Goal: Task Accomplishment & Management: Use online tool/utility

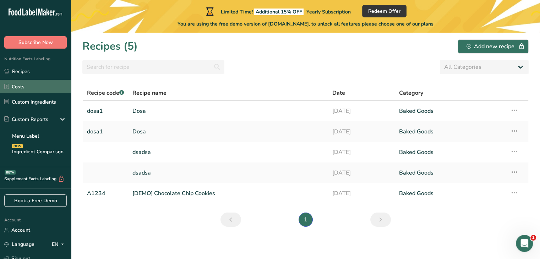
click at [19, 89] on link "Costs" at bounding box center [35, 86] width 71 height 13
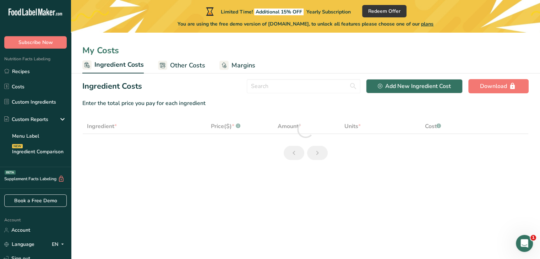
select select "1"
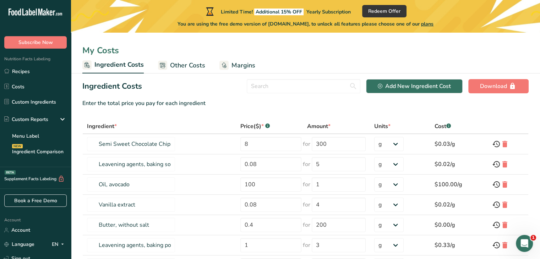
click at [166, 62] on link "Other Costs" at bounding box center [181, 66] width 47 height 16
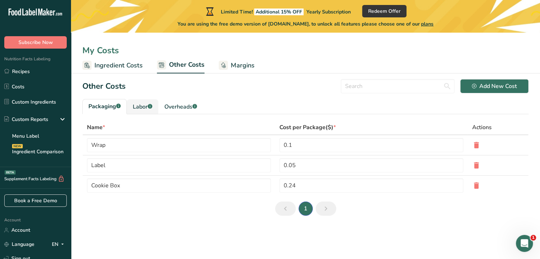
click at [139, 111] on link "Labor .a-a{fill:#347362;}.b-a{fill:#fff;}" at bounding box center [143, 106] width 32 height 15
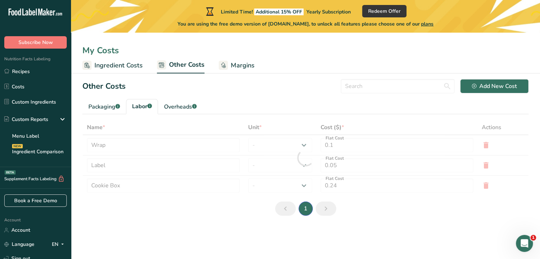
type input "Baker"
type input "Chef"
type input "9.3"
select select "1"
type input "3"
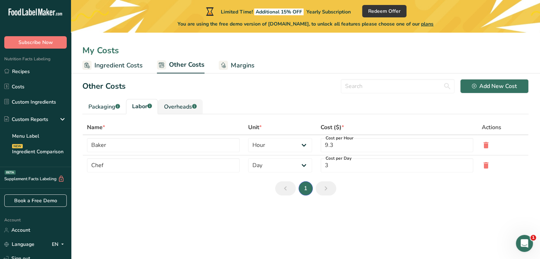
click at [182, 111] on link "Overheads .a-a{fill:#347362;}.b-a{fill:#fff;}" at bounding box center [180, 106] width 45 height 15
type input "Electricity"
type input "Gas"
type input "5"
type input "1"
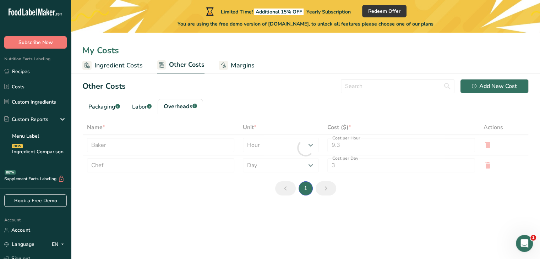
select select "1"
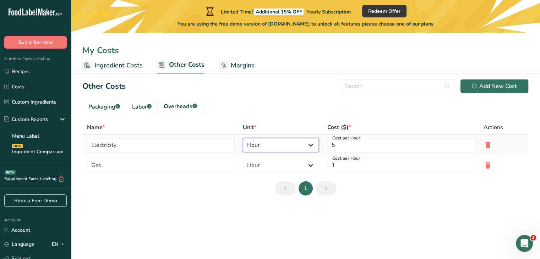
click at [281, 142] on select "Day Hour Flat Fee" at bounding box center [281, 145] width 76 height 14
click at [268, 165] on select "Day Hour Flat Fee" at bounding box center [281, 165] width 76 height 14
click at [135, 109] on div "Labor .a-a{fill:#347362;}.b-a{fill:#fff;}" at bounding box center [142, 107] width 20 height 9
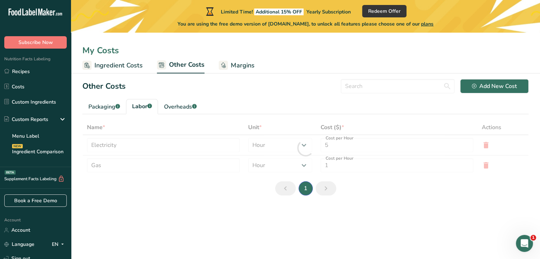
type input "Baker"
type input "Chef"
type input "9.3"
type input "3"
select select "2"
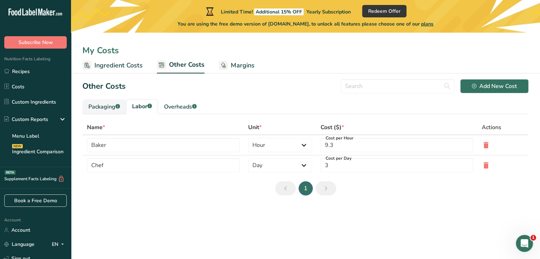
click at [105, 106] on div "Packaging .a-a{fill:#347362;}.b-a{fill:#fff;}" at bounding box center [104, 107] width 32 height 9
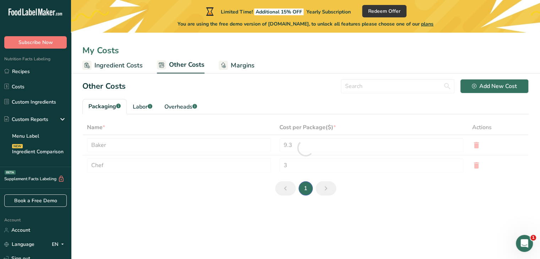
type input "Wrap"
type input "Label"
type input "0.1"
type input "0.05"
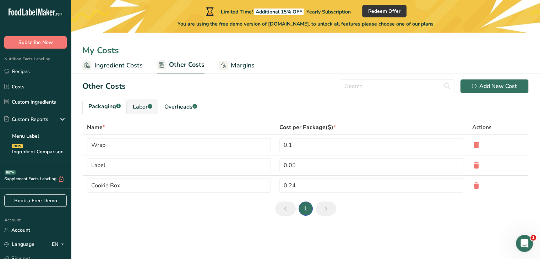
click at [132, 104] on link "Labor .a-a{fill:#347362;}.b-a{fill:#fff;}" at bounding box center [143, 106] width 32 height 15
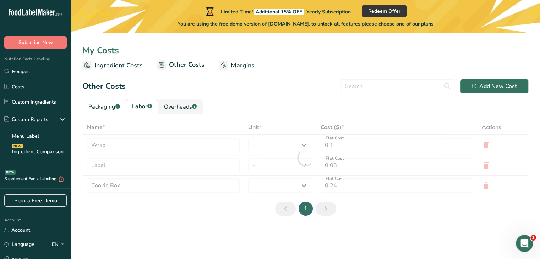
type input "Baker"
type input "Chef"
type input "9.3"
select select "1"
type input "3"
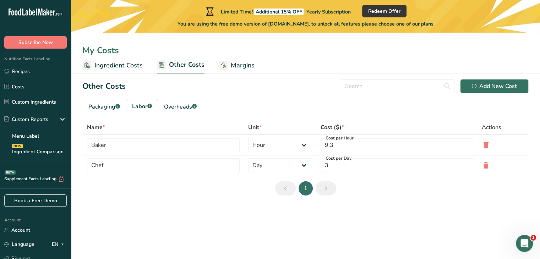
click at [359, 55] on div "My Costs" at bounding box center [305, 50] width 469 height 13
click at [246, 67] on span "Margins" at bounding box center [243, 66] width 24 height 10
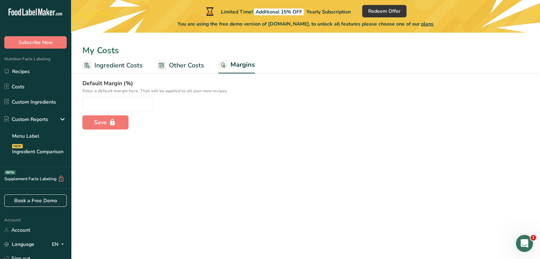
click at [116, 67] on span "Ingredient Costs" at bounding box center [118, 66] width 48 height 10
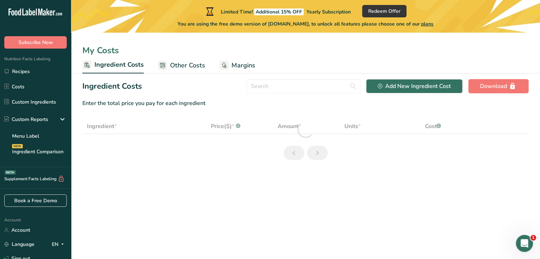
select select "1"
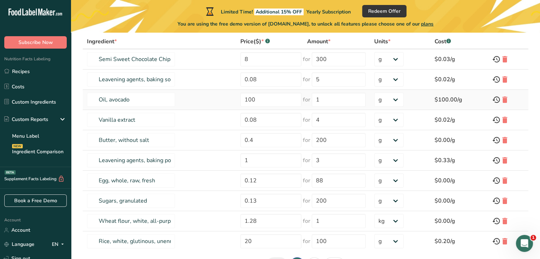
scroll to position [35, 0]
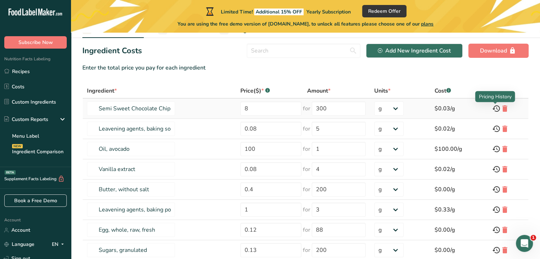
click at [496, 110] on icon at bounding box center [496, 108] width 9 height 13
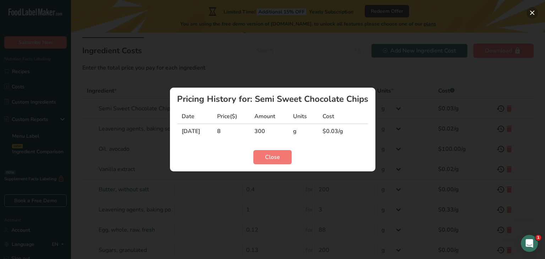
click at [535, 8] on button "Ingredient pricing history modal" at bounding box center [532, 12] width 11 height 11
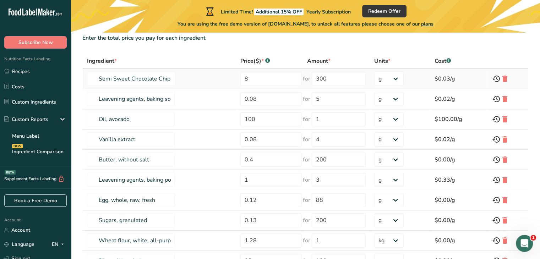
scroll to position [0, 0]
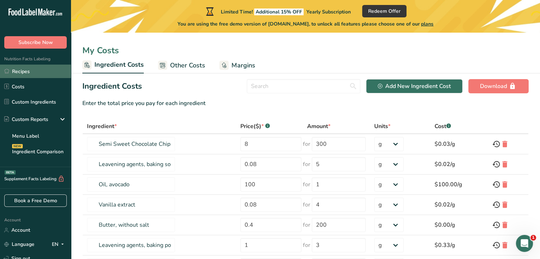
click at [29, 75] on link "Recipes" at bounding box center [35, 71] width 71 height 13
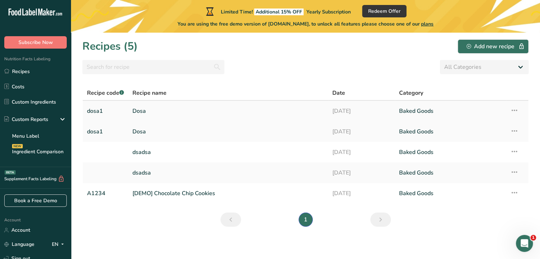
click at [284, 116] on link "Dosa" at bounding box center [227, 111] width 191 height 15
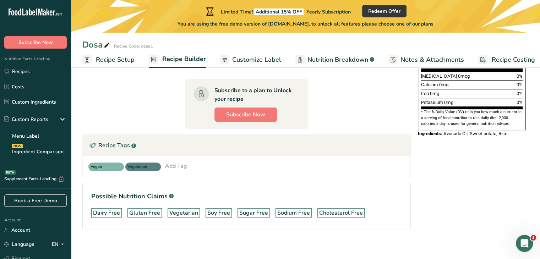
scroll to position [202, 0]
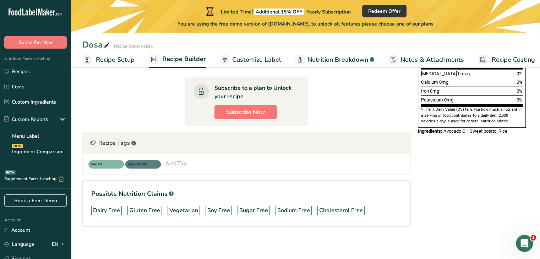
click at [179, 163] on div "Add Tag" at bounding box center [176, 163] width 22 height 9
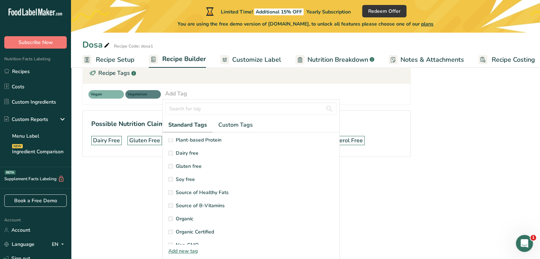
scroll to position [71, 0]
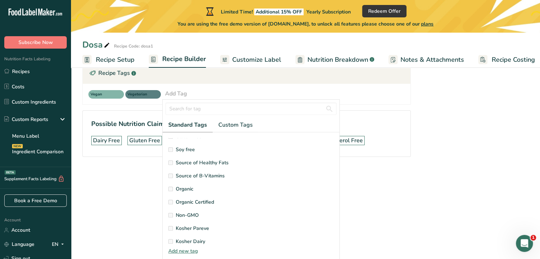
click at [188, 248] on div "Add new tag" at bounding box center [251, 250] width 177 height 7
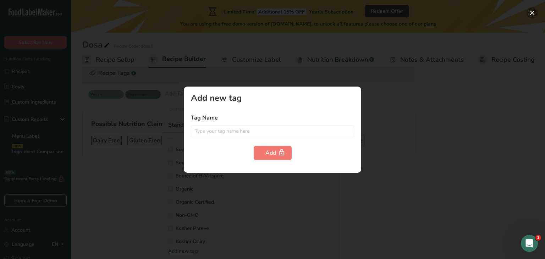
click at [531, 12] on button "button" at bounding box center [532, 12] width 11 height 11
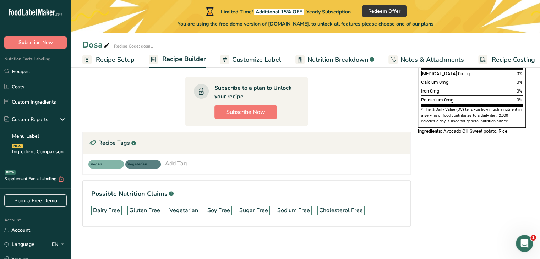
scroll to position [0, 0]
click at [21, 84] on link "Costs" at bounding box center [35, 86] width 71 height 13
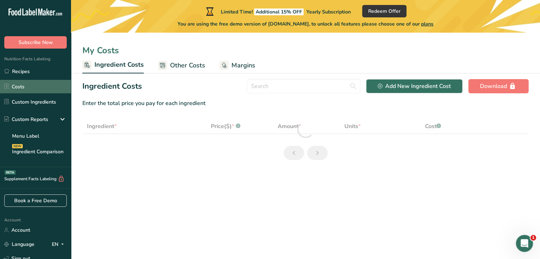
select select "1"
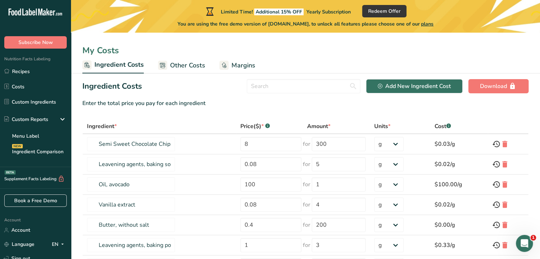
click at [184, 68] on span "Other Costs" at bounding box center [187, 66] width 35 height 10
